Goal: Transaction & Acquisition: Purchase product/service

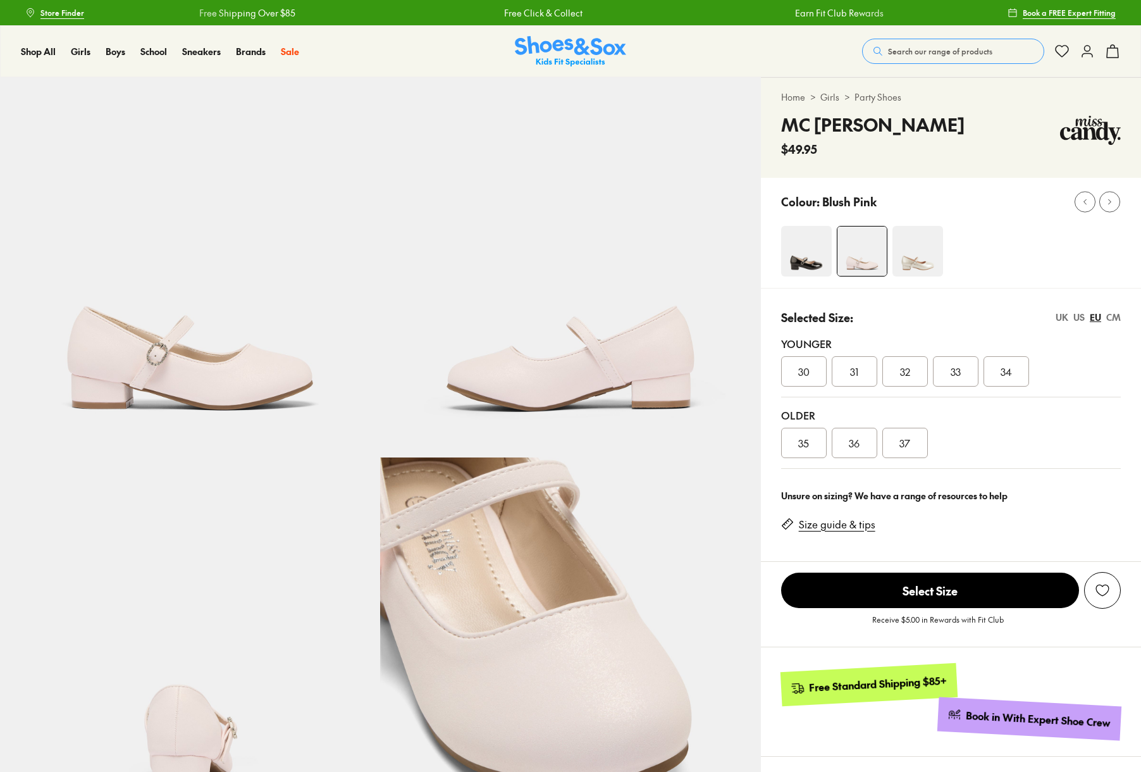
select select "*"
click at [921, 256] on img at bounding box center [918, 251] width 51 height 51
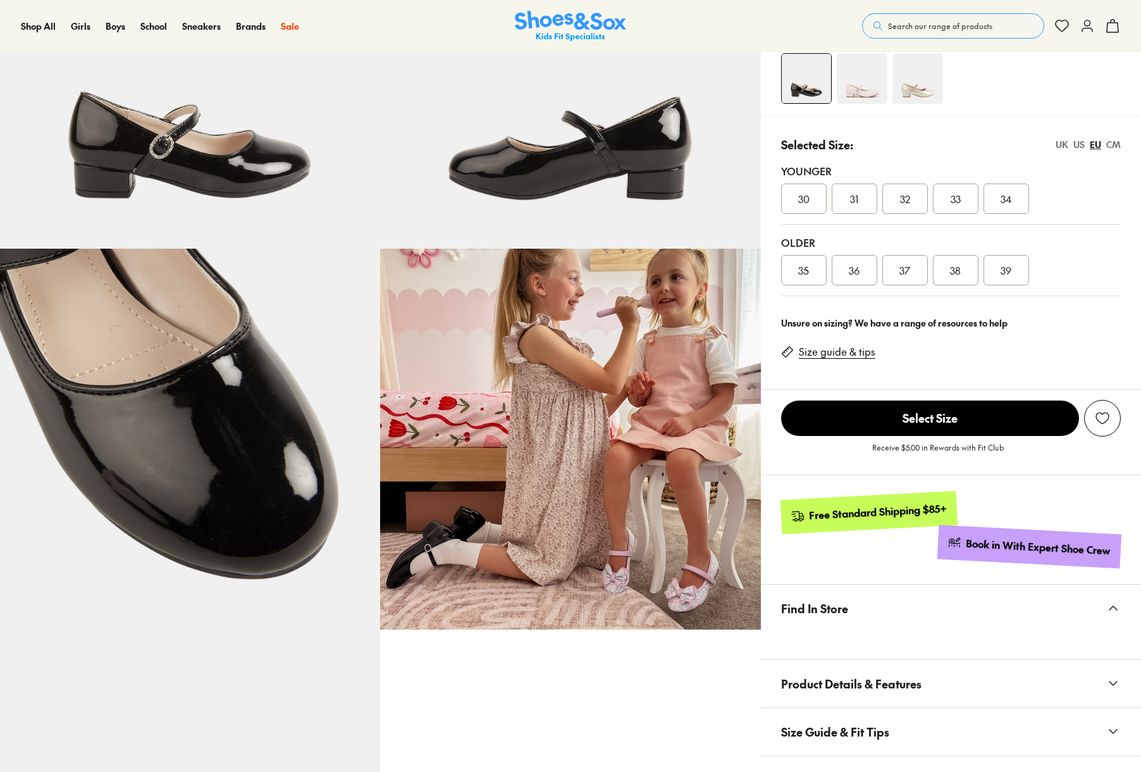
select select "*"
click at [873, 77] on img at bounding box center [862, 78] width 51 height 51
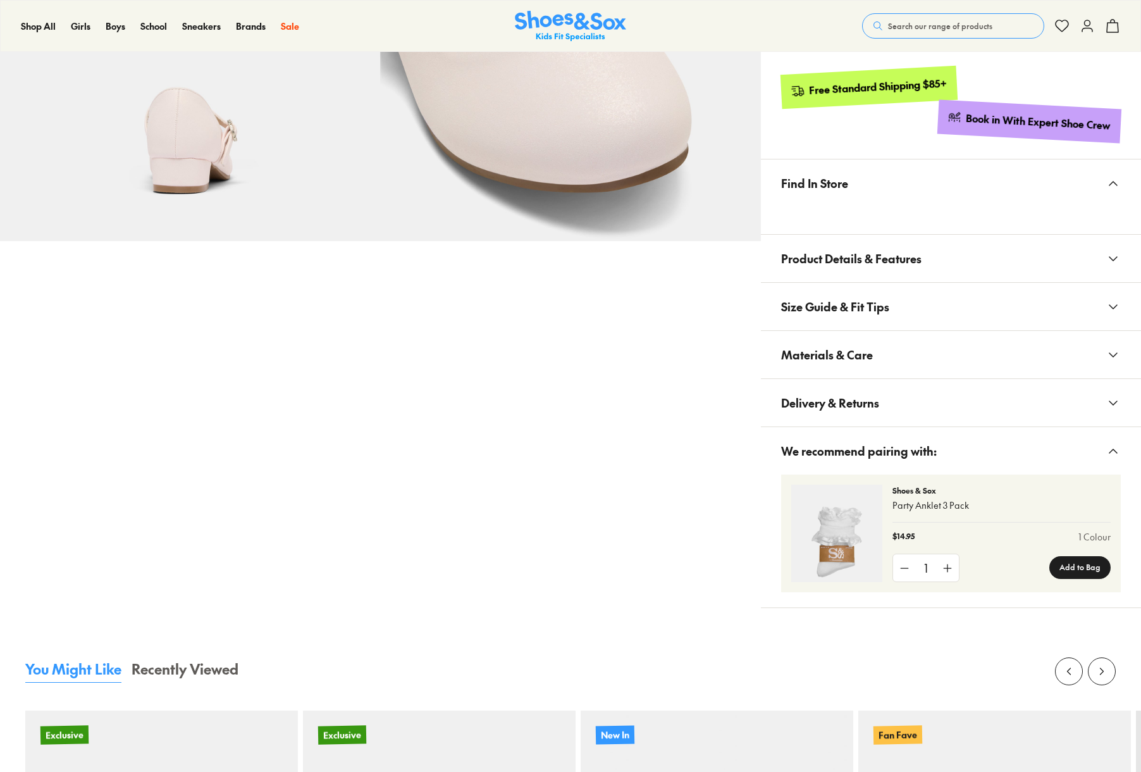
select select "*"
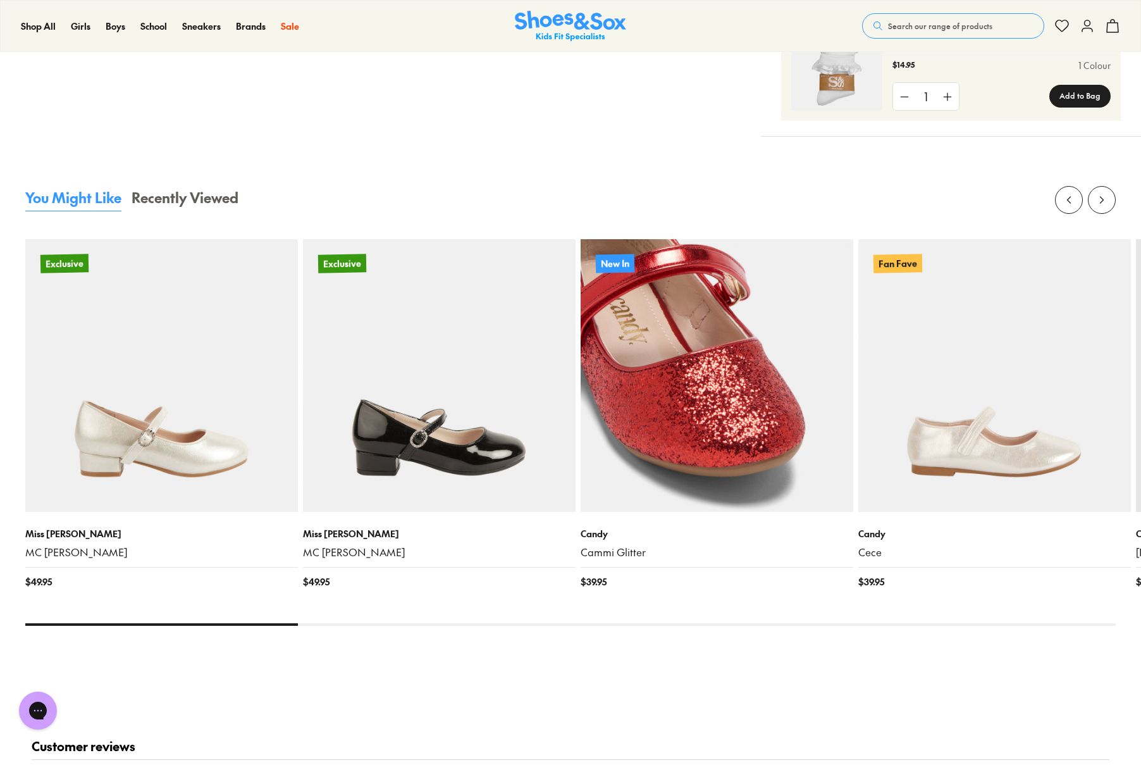
scroll to position [632, 0]
